Goal: Find specific page/section: Find specific page/section

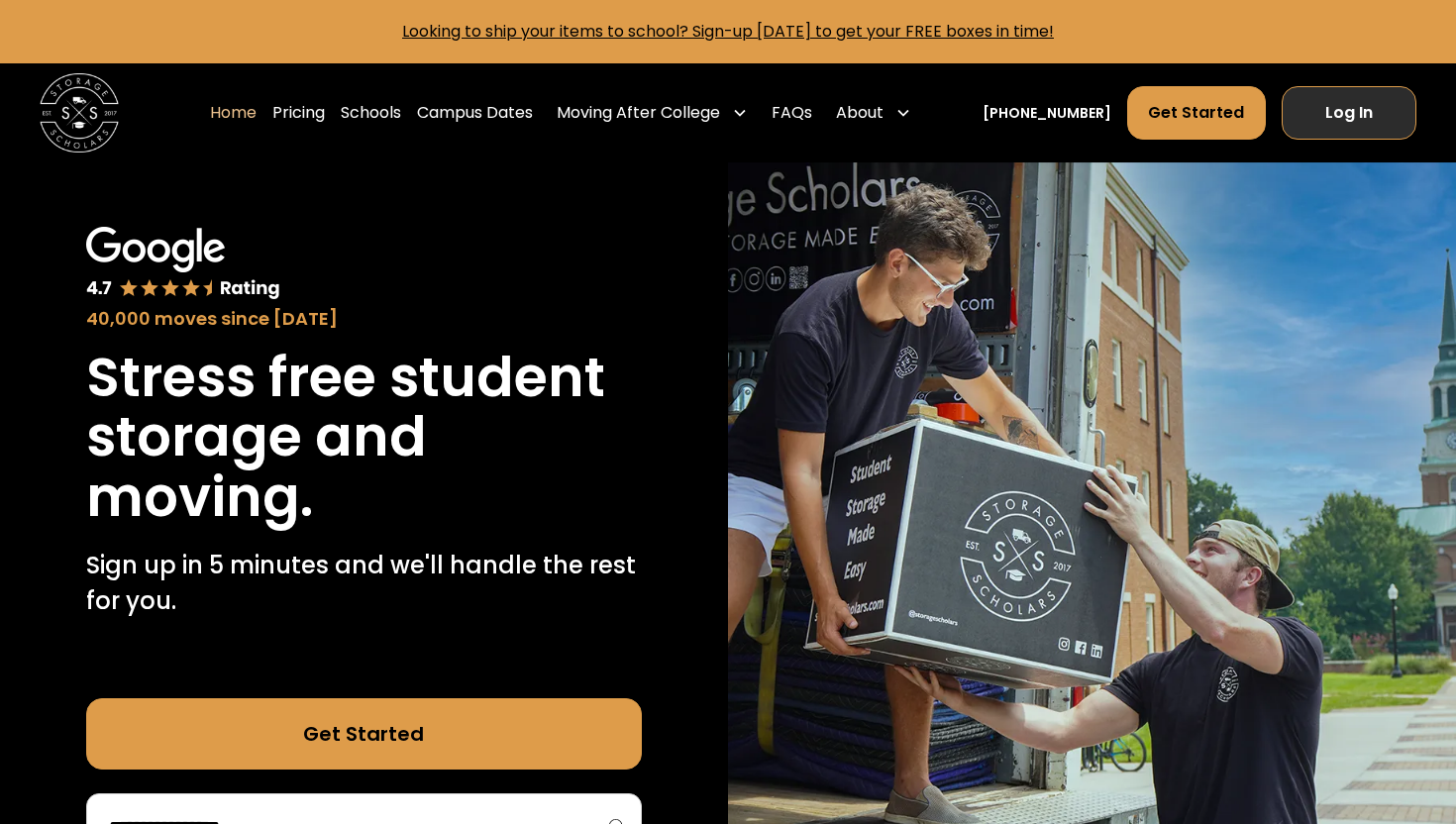
click at [1355, 115] on link "Log In" at bounding box center [1349, 112] width 135 height 53
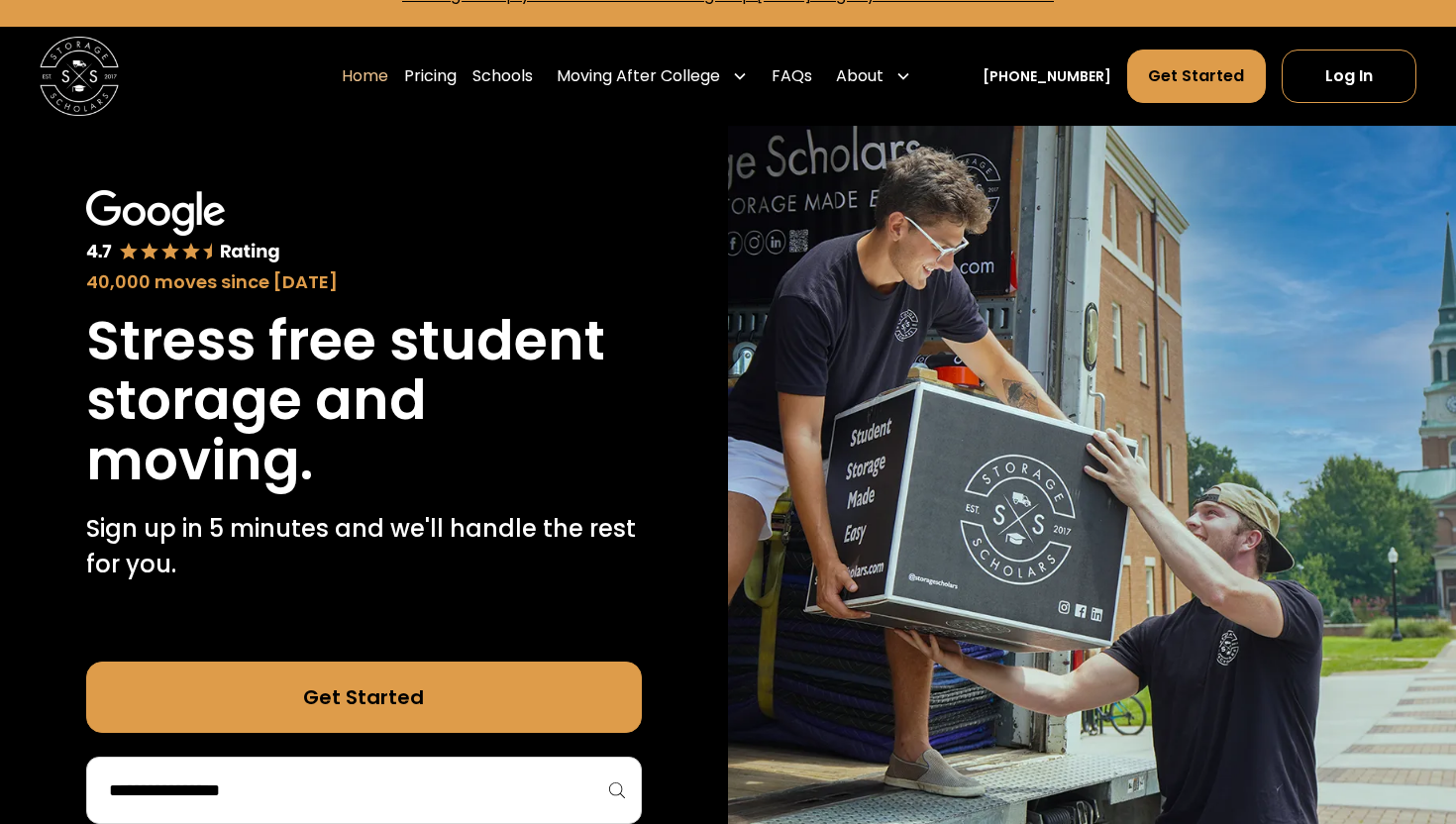
scroll to position [40, 0]
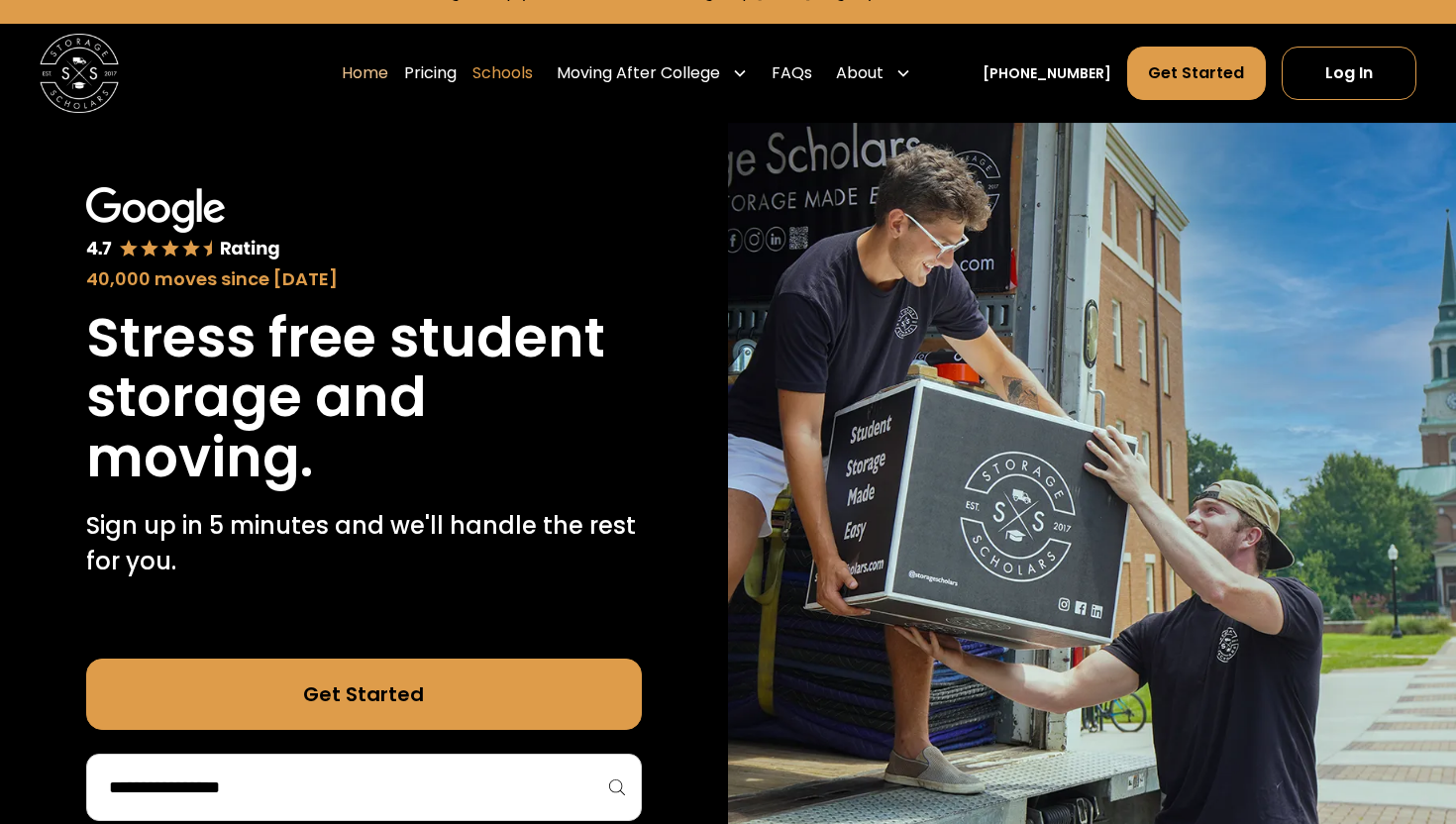
click at [533, 66] on link "Schools" at bounding box center [502, 73] width 60 height 55
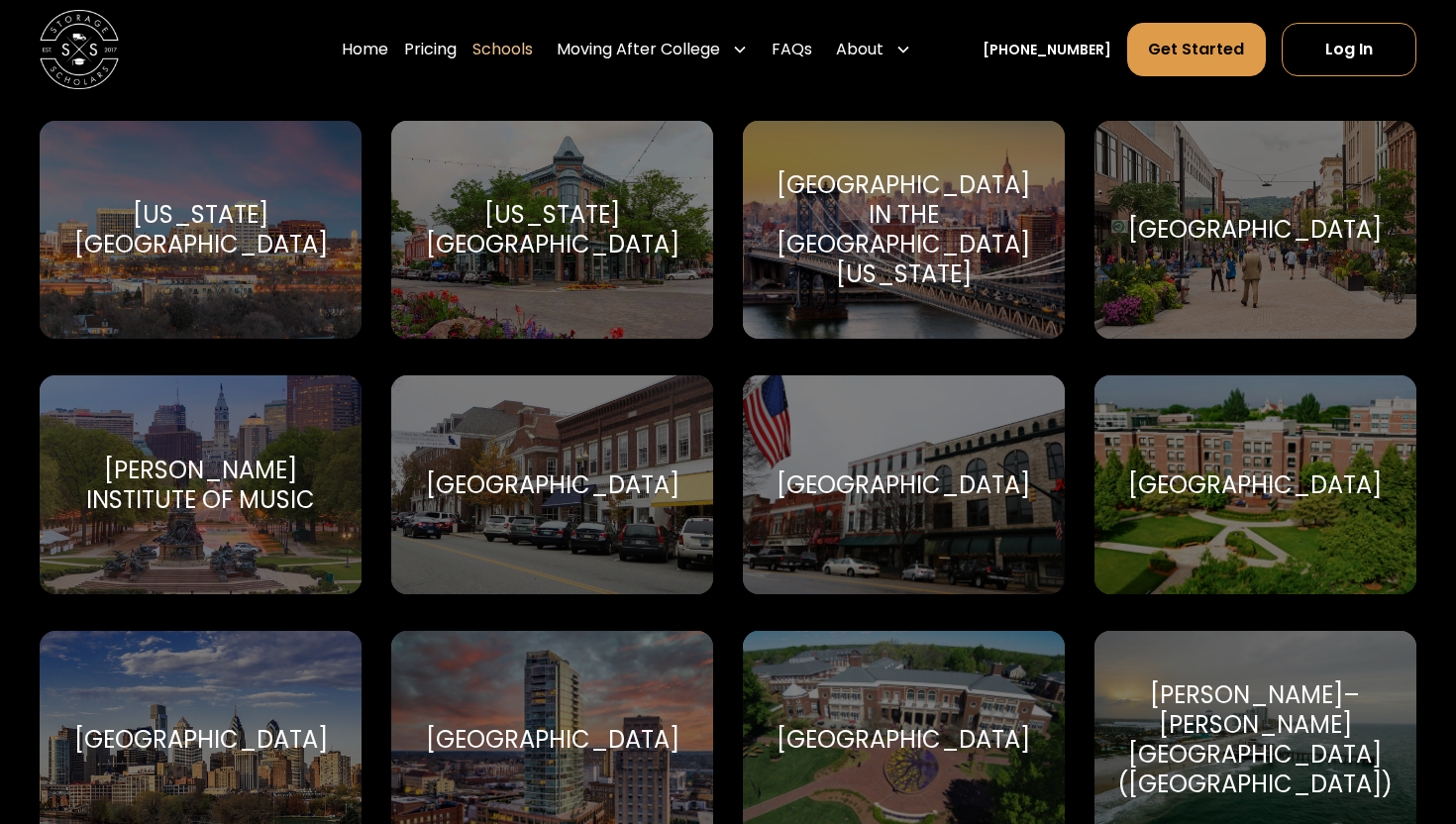
scroll to position [4214, 0]
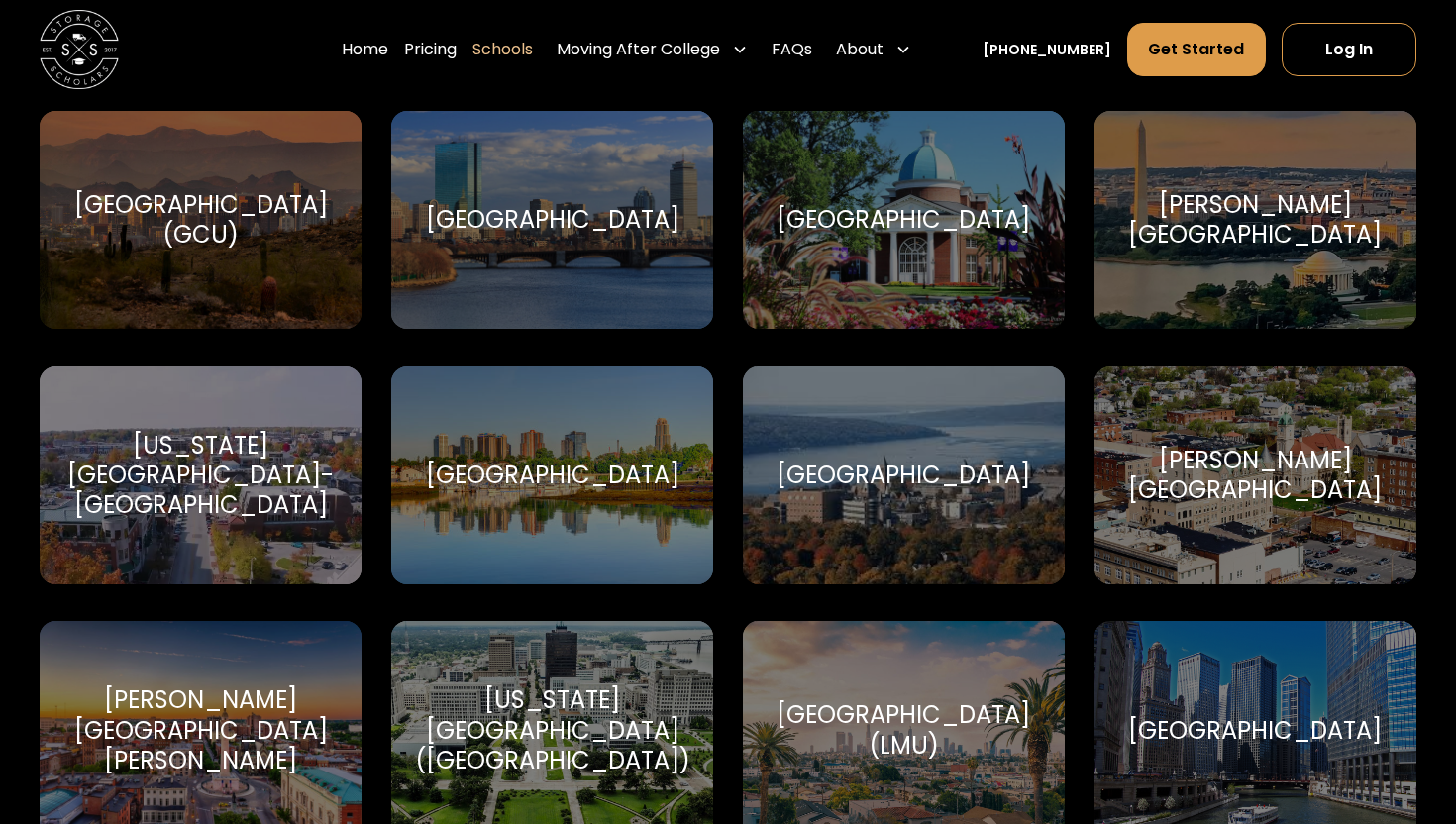
click at [586, 462] on div "[GEOGRAPHIC_DATA]" at bounding box center [553, 476] width 254 height 30
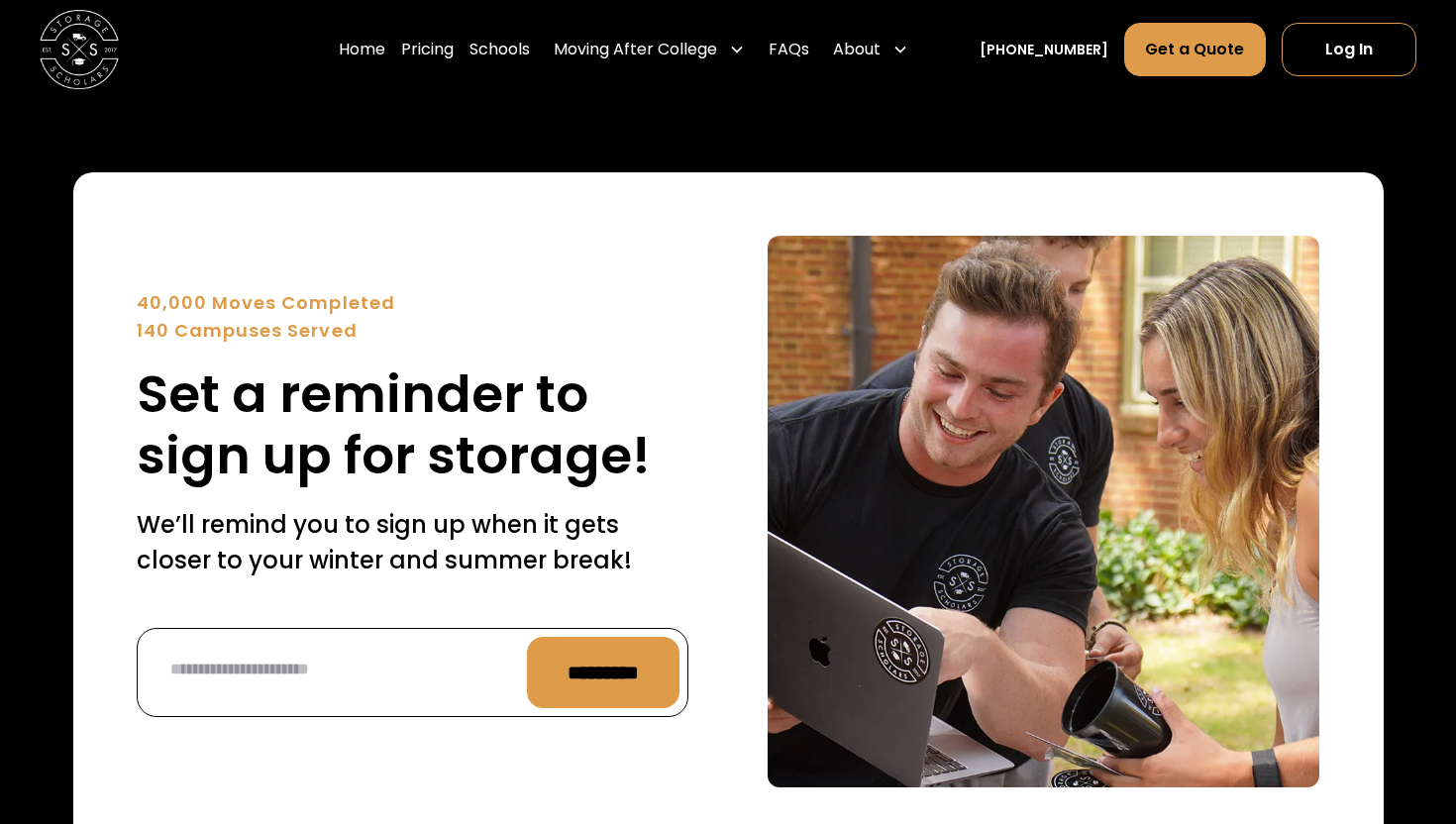
scroll to position [7447, 0]
